Goal: Find specific page/section: Find specific page/section

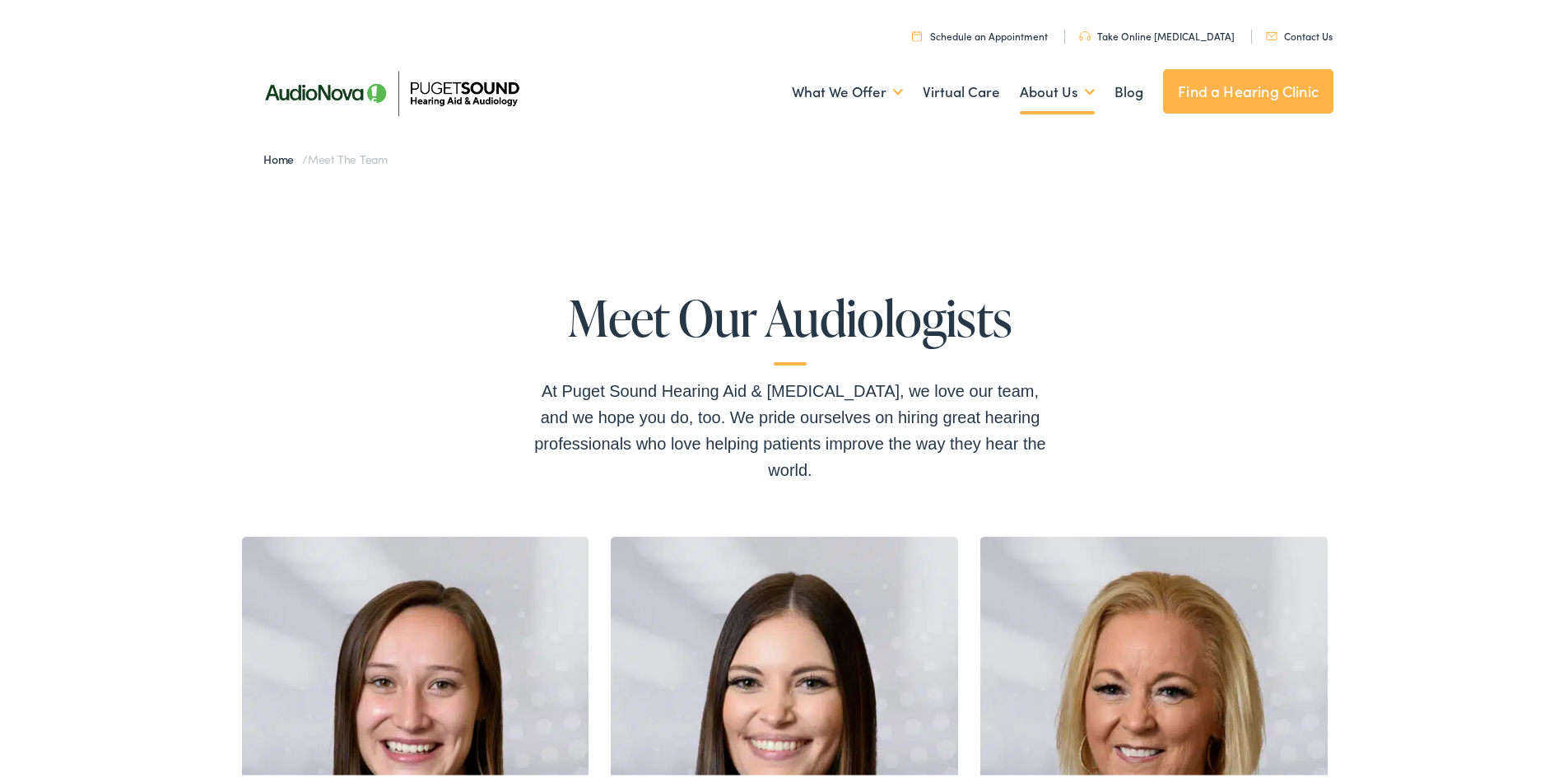
click at [266, 155] on link "Home" at bounding box center [283, 155] width 38 height 17
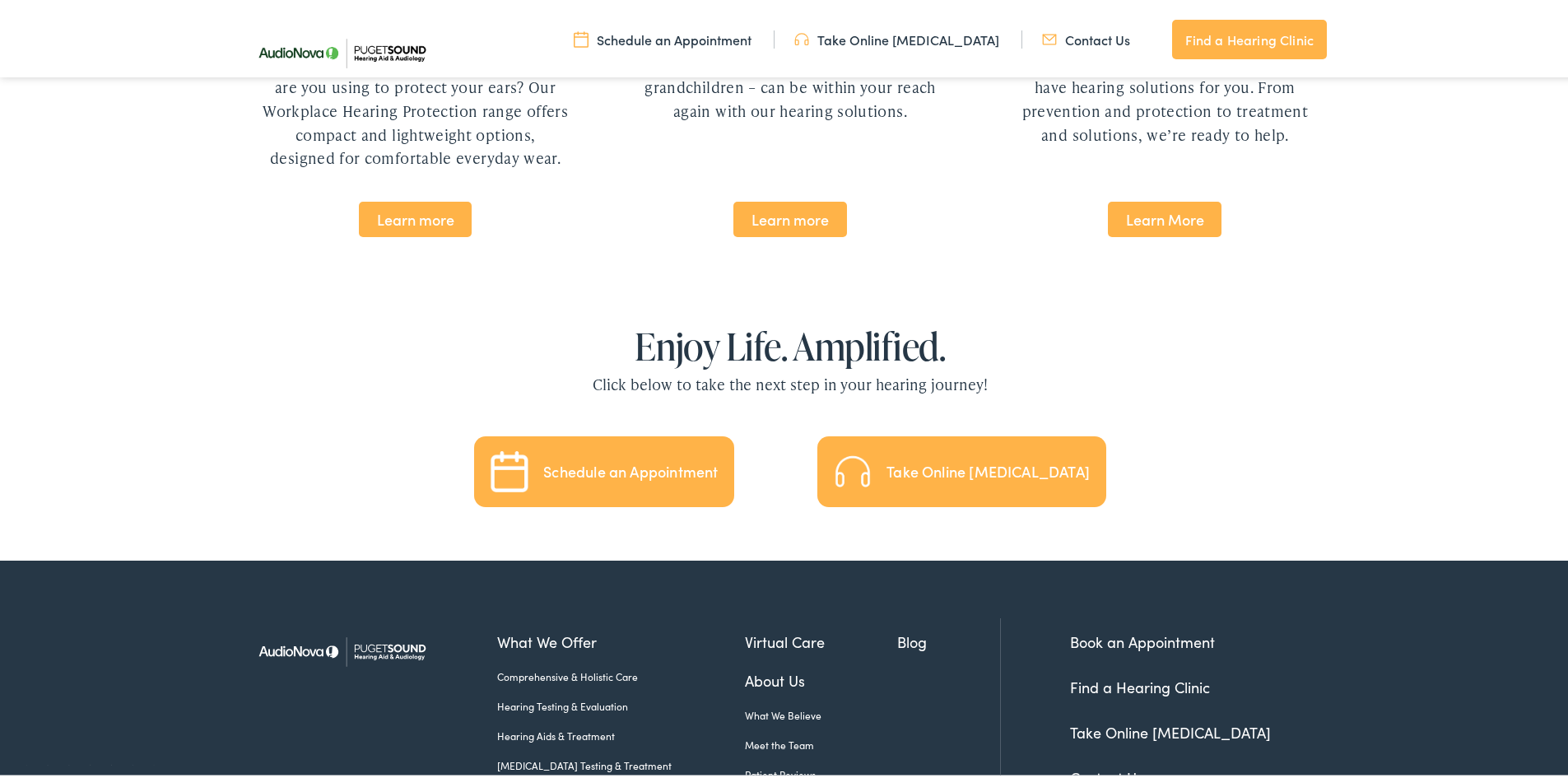
scroll to position [3615, 0]
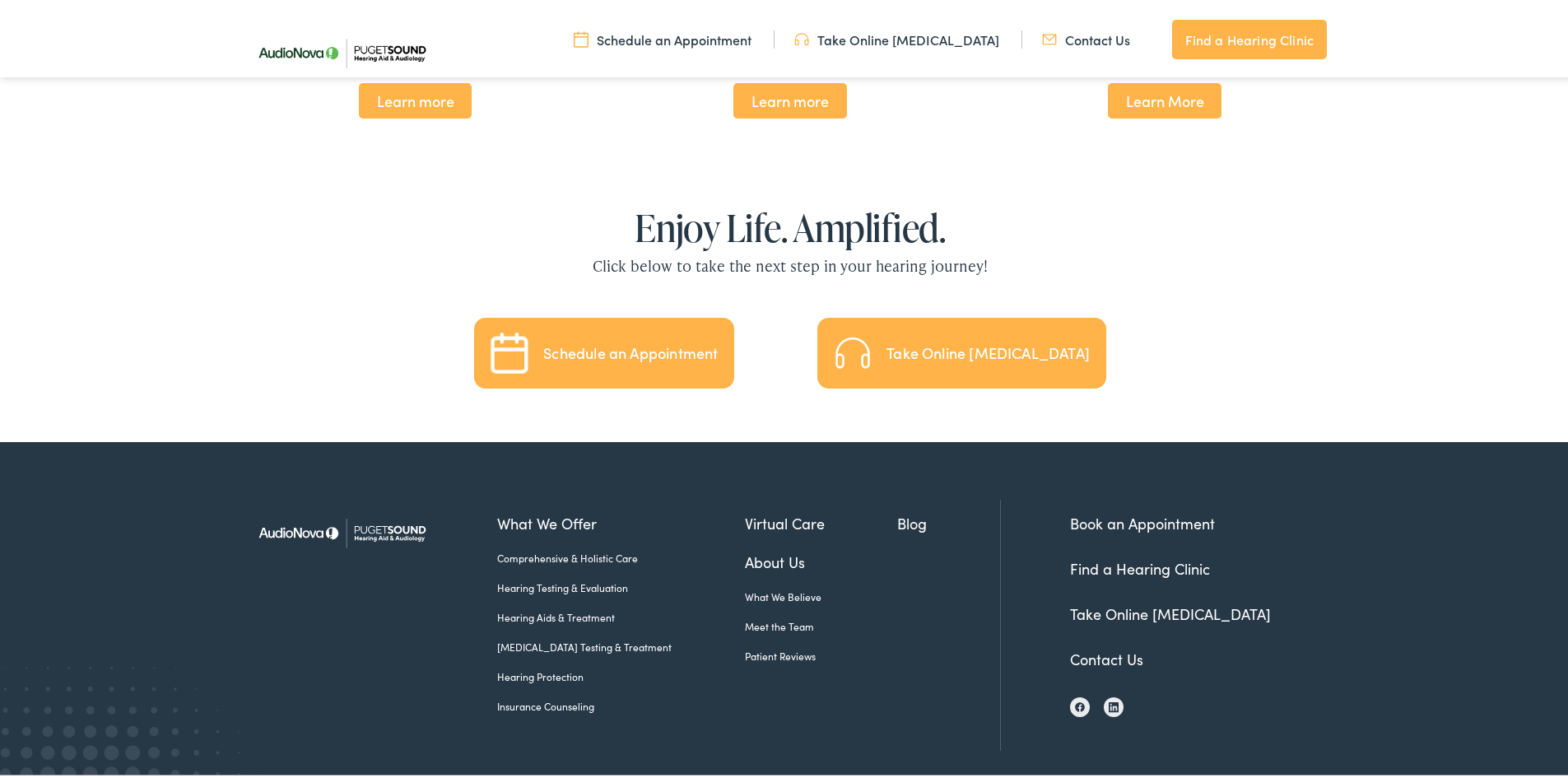
click at [766, 616] on link "Meet the Team" at bounding box center [821, 623] width 153 height 15
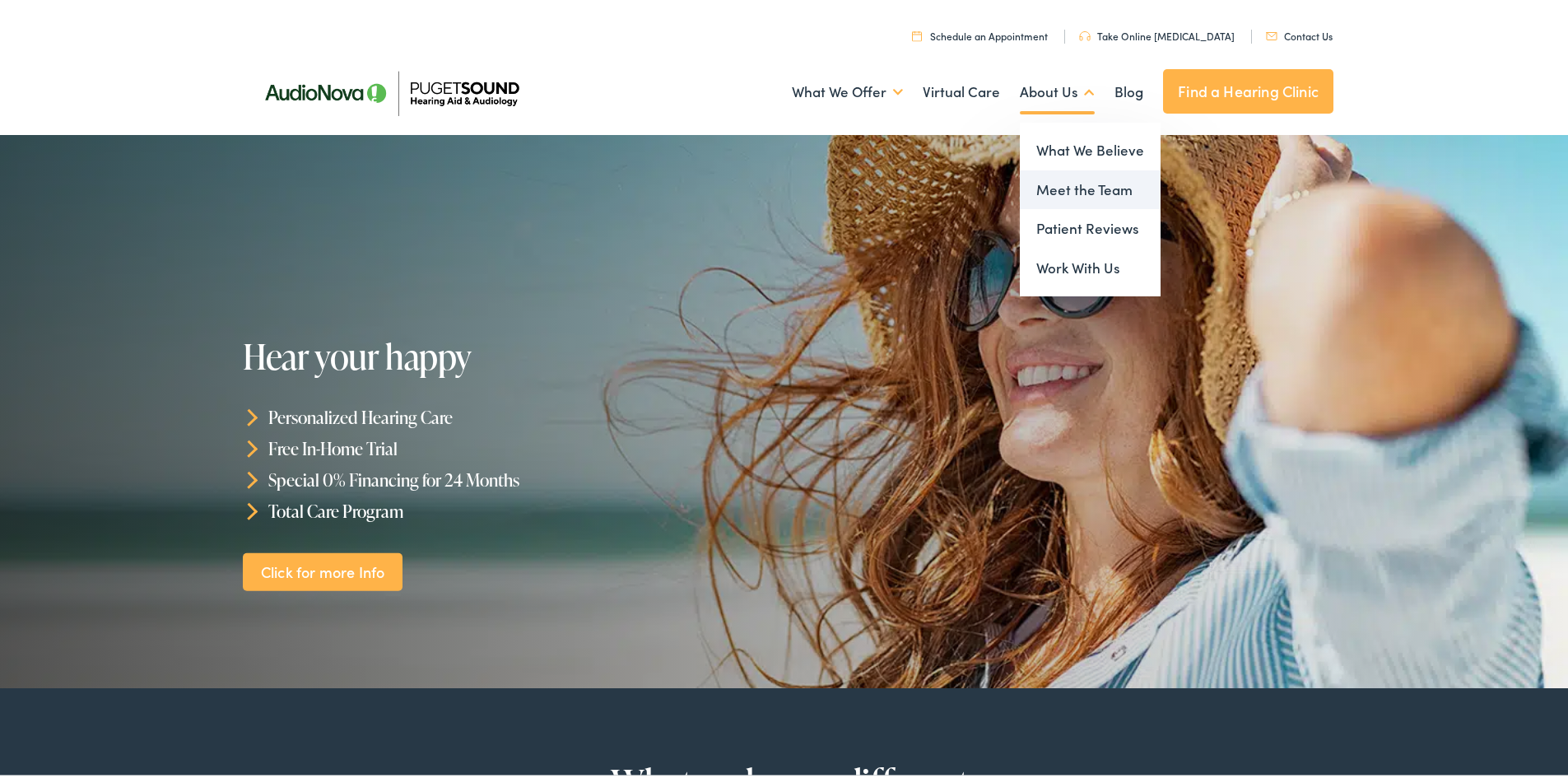
click at [1060, 182] on link "Meet the Team" at bounding box center [1089, 187] width 140 height 39
